Goal: Transaction & Acquisition: Purchase product/service

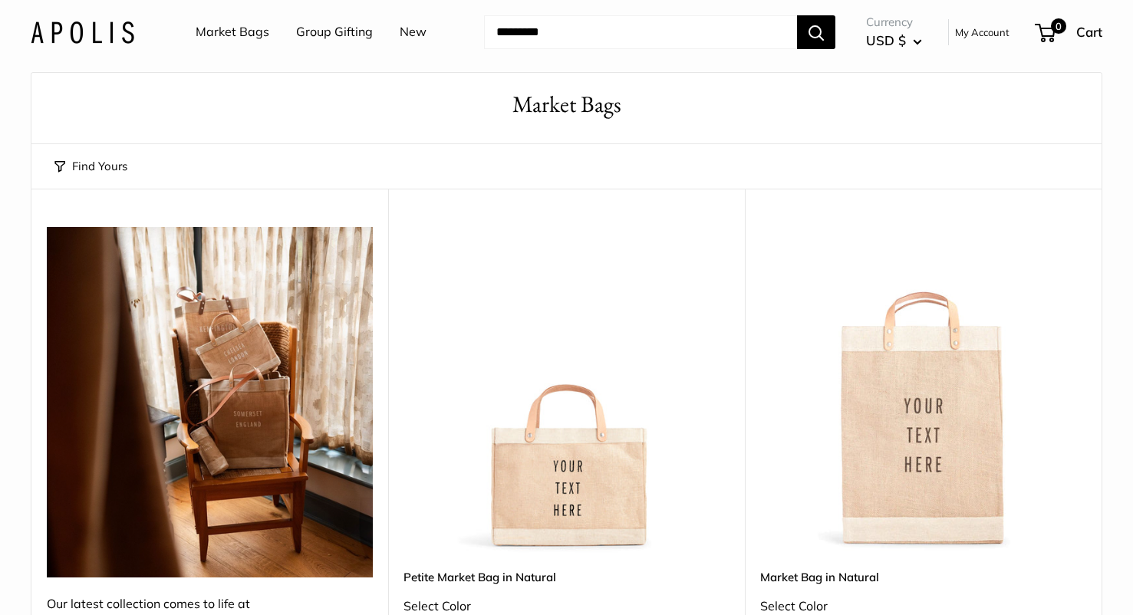
scroll to position [55, 0]
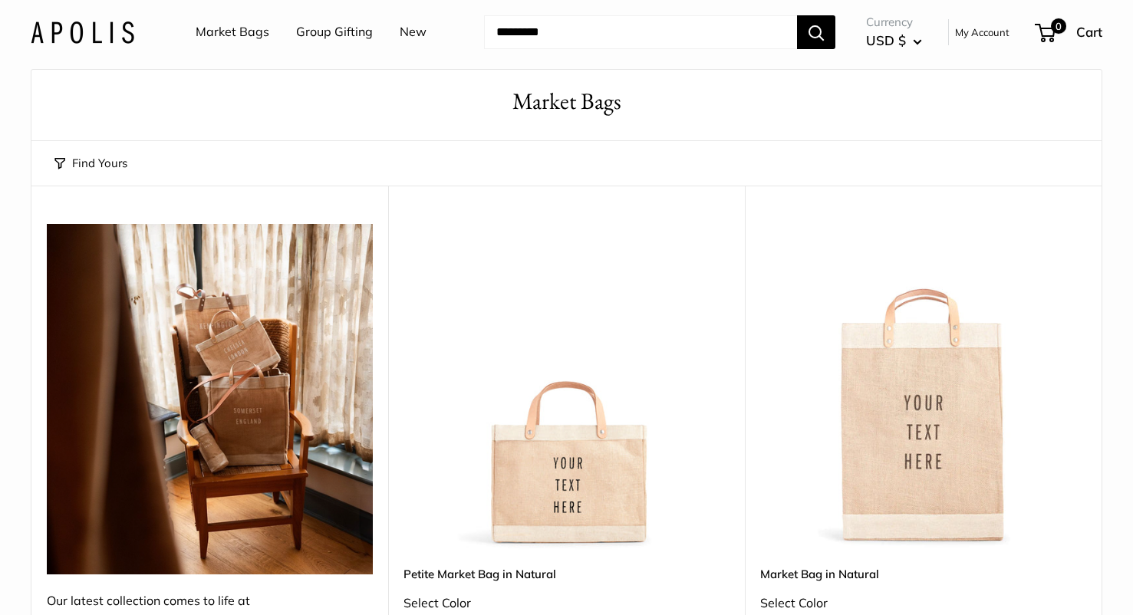
click at [0, 0] on img at bounding box center [0, 0] width 0 height 0
